Goal: Information Seeking & Learning: Learn about a topic

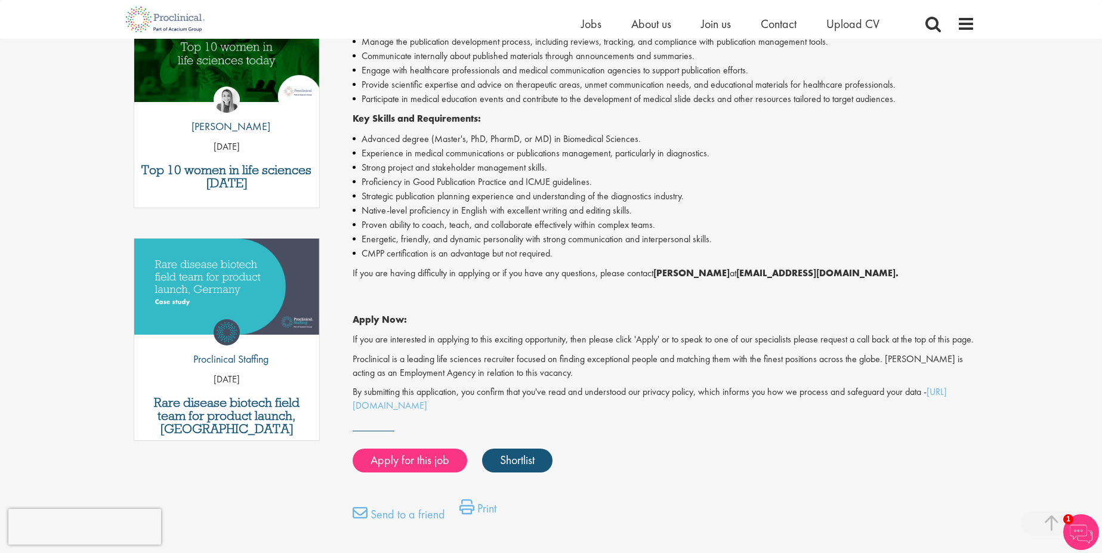
scroll to position [430, 0]
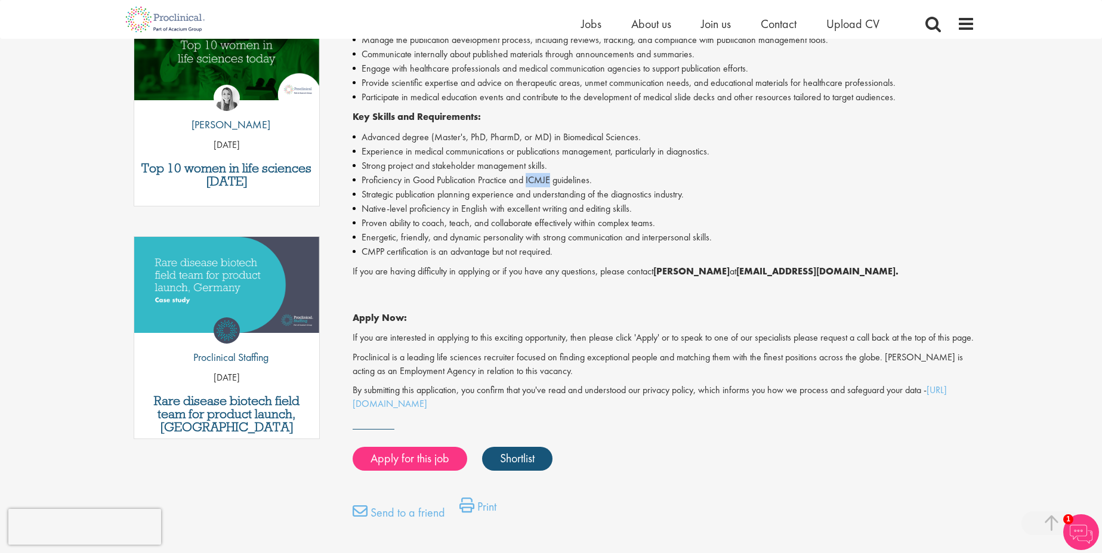
drag, startPoint x: 528, startPoint y: 176, endPoint x: 553, endPoint y: 179, distance: 25.2
click at [553, 179] on li "Proficiency in Good Publication Practice and ICMJE guidelines." at bounding box center [664, 180] width 622 height 14
copy li "ICMJE"
click at [503, 467] on link "Shortlist" at bounding box center [517, 459] width 70 height 24
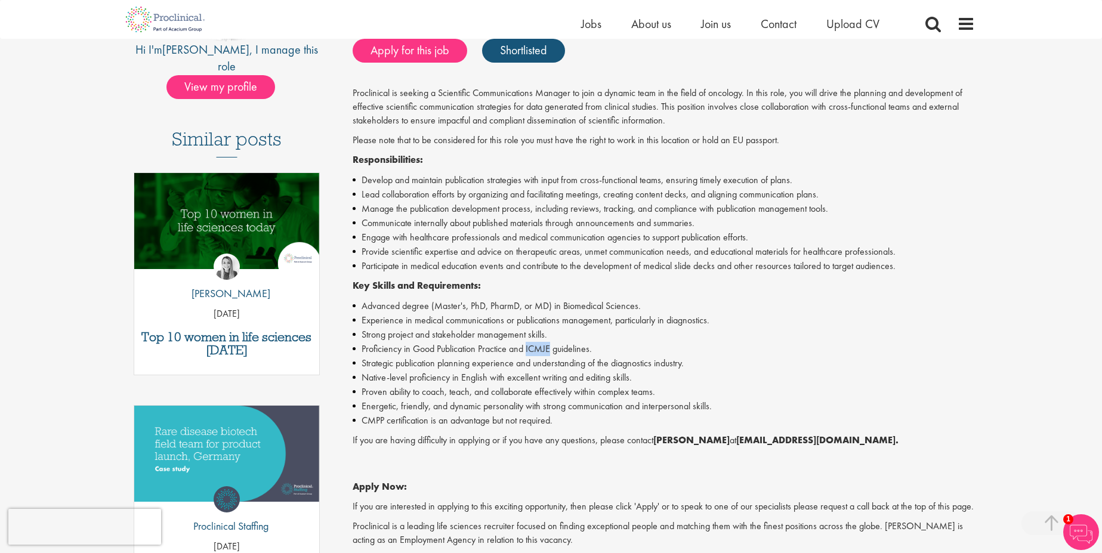
scroll to position [143, 0]
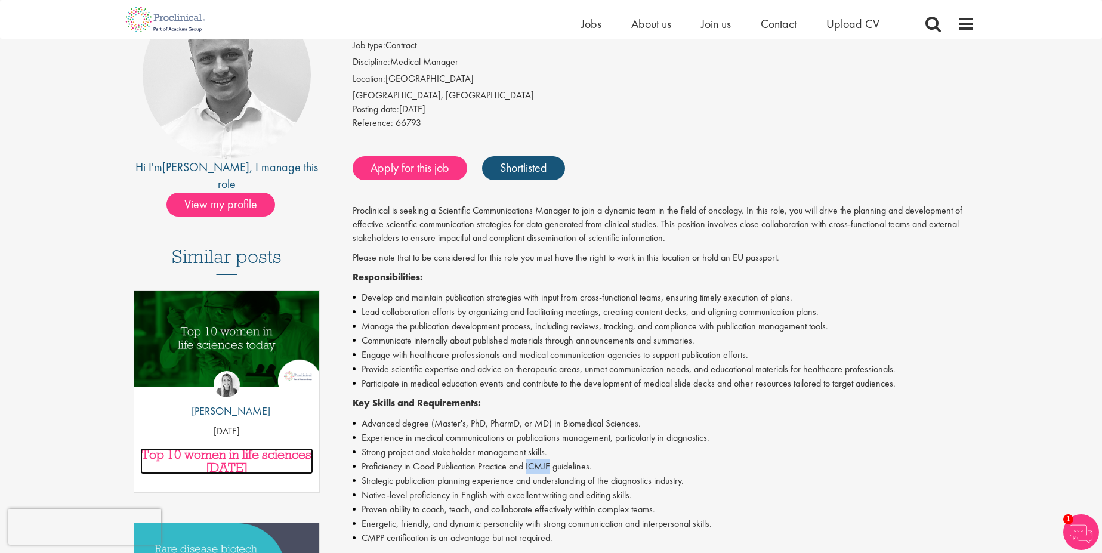
click at [240, 448] on h3 "Top 10 women in life sciences [DATE]" at bounding box center [227, 461] width 174 height 26
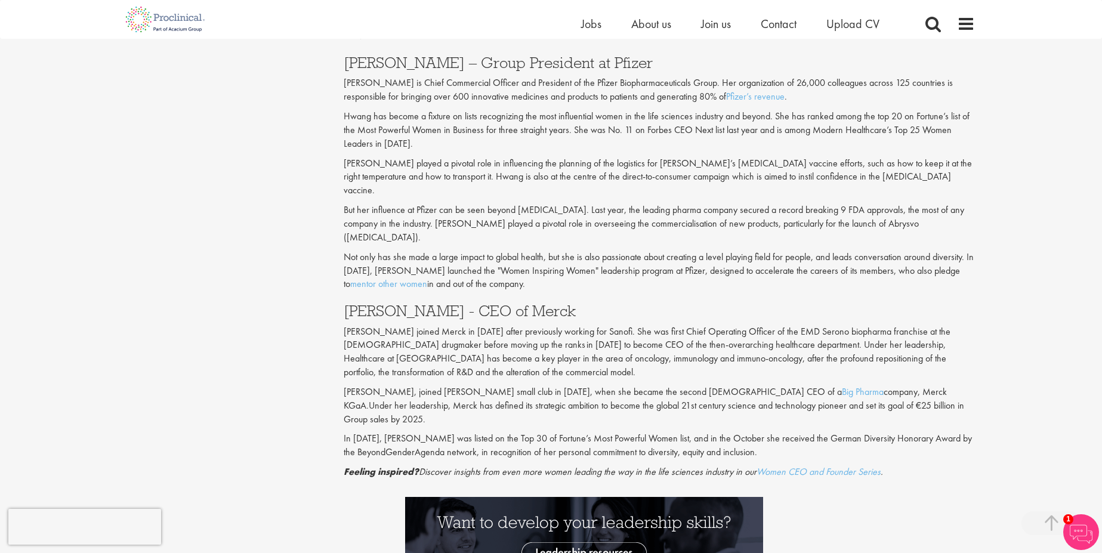
scroll to position [2005, 0]
click at [854, 465] on link "Women CEO and Founder Series" at bounding box center [819, 471] width 124 height 13
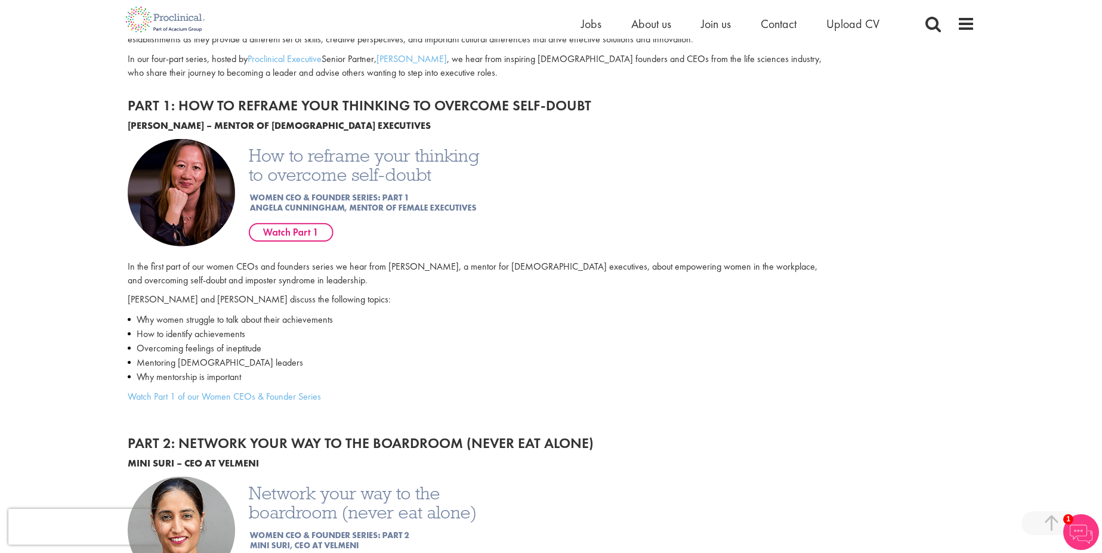
scroll to position [788, 0]
